Goal: Transaction & Acquisition: Subscribe to service/newsletter

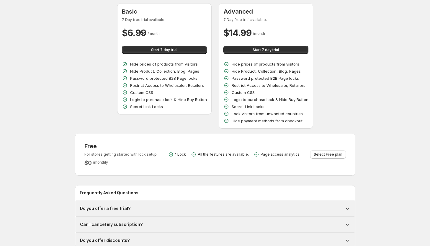
scroll to position [40, 0]
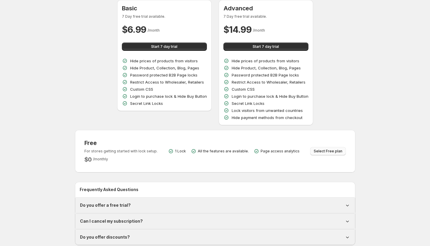
click at [323, 150] on span "Select Free plan" at bounding box center [328, 151] width 29 height 5
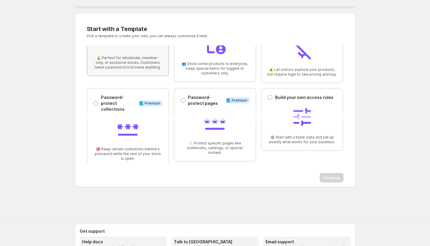
scroll to position [47, 0]
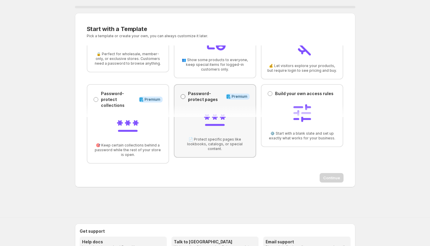
click at [182, 96] on span at bounding box center [183, 96] width 5 height 5
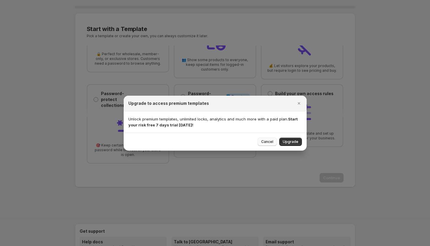
click at [269, 142] on span "Cancel" at bounding box center [267, 141] width 12 height 5
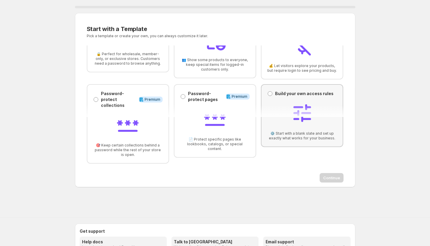
scroll to position [0, 0]
